Goal: Information Seeking & Learning: Learn about a topic

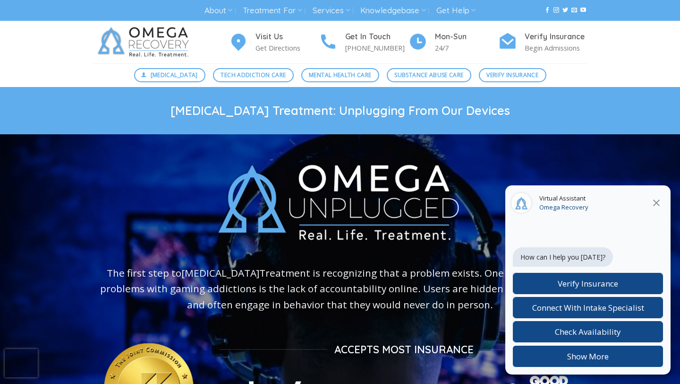
click at [656, 202] on icon "Close" at bounding box center [656, 202] width 11 height 11
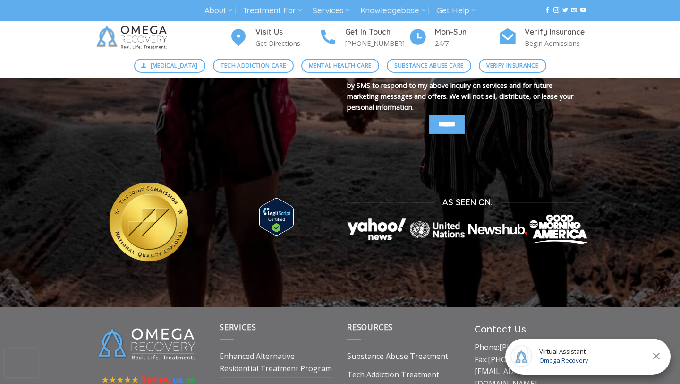
scroll to position [3260, 0]
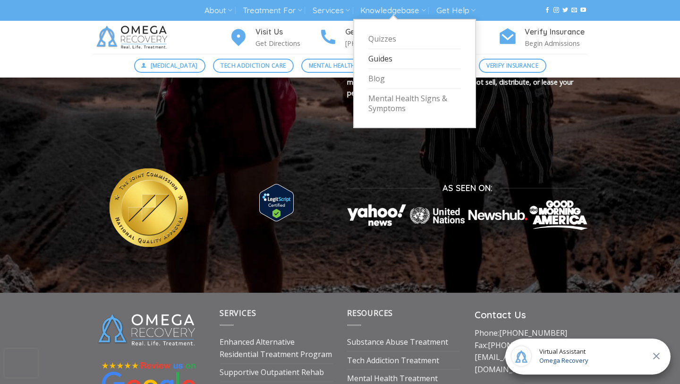
click at [389, 68] on link "Guides" at bounding box center [414, 59] width 93 height 20
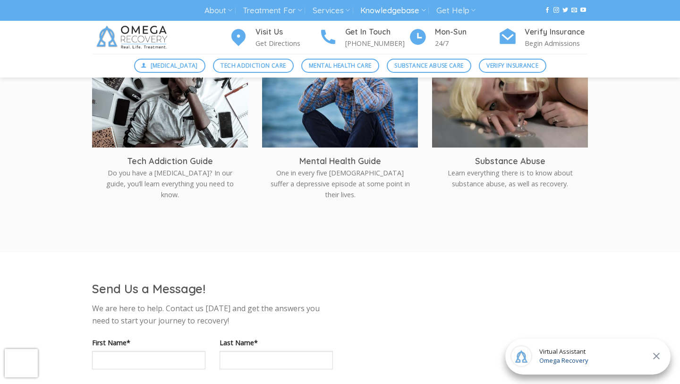
scroll to position [290, 0]
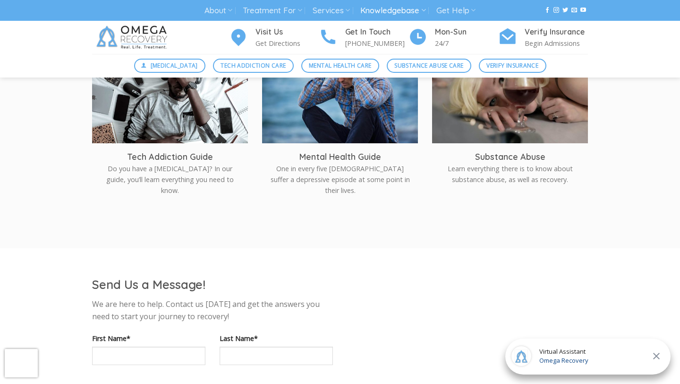
click at [67, 234] on div "Comprehensive Guides Tech Addiction Guide Do you have a technology addiction? I…" at bounding box center [340, 117] width 680 height 232
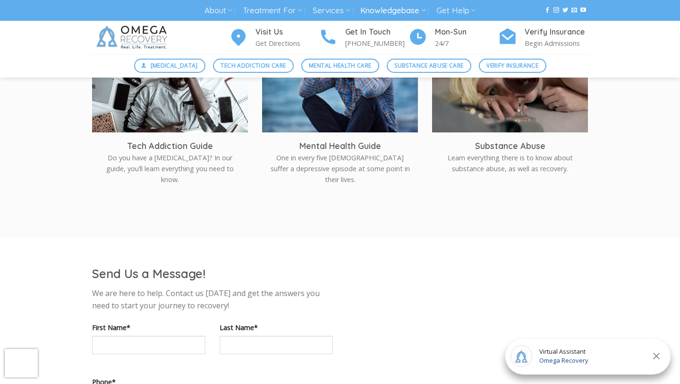
click at [657, 179] on div "Comprehensive Guides Tech Addiction Guide Do you have a technology addiction? I…" at bounding box center [340, 107] width 680 height 232
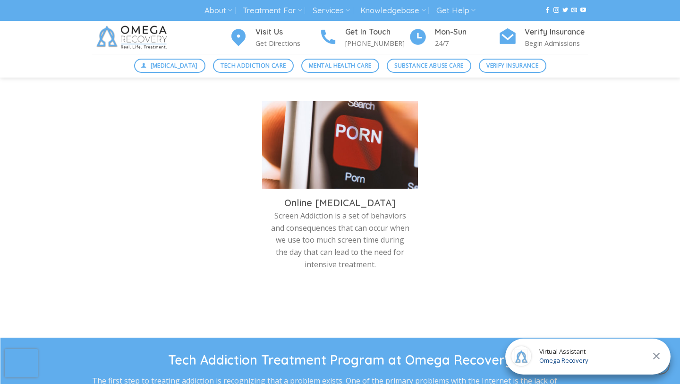
scroll to position [1704, 0]
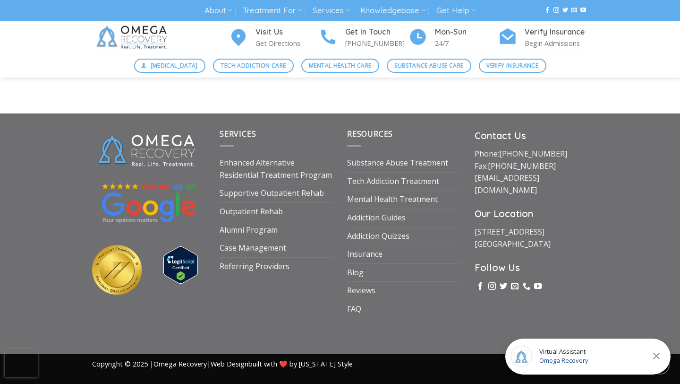
scroll to position [4359, 0]
